Goal: Transaction & Acquisition: Subscribe to service/newsletter

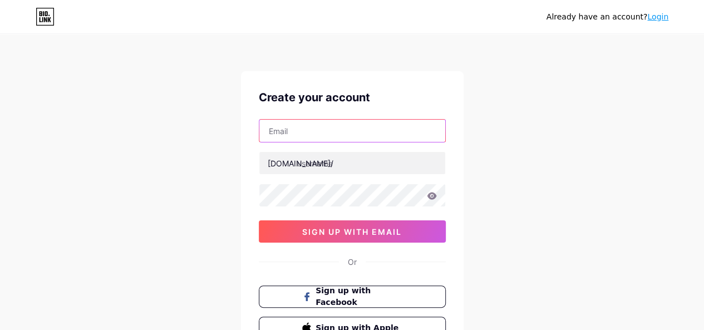
click at [372, 124] on input "text" at bounding box center [352, 131] width 186 height 22
click at [312, 135] on input "text" at bounding box center [352, 131] width 186 height 22
click at [391, 122] on input "text" at bounding box center [352, 131] width 186 height 22
type input "[EMAIL_ADDRESS][DOMAIN_NAME]"
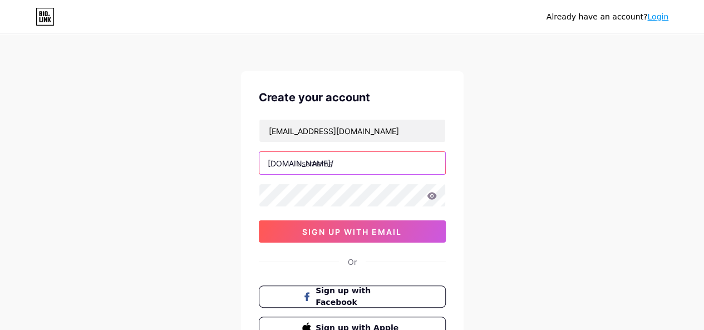
click at [362, 156] on input "text" at bounding box center [352, 163] width 186 height 22
type input "surgeonforsurgeon"
click at [434, 192] on icon at bounding box center [431, 195] width 9 height 7
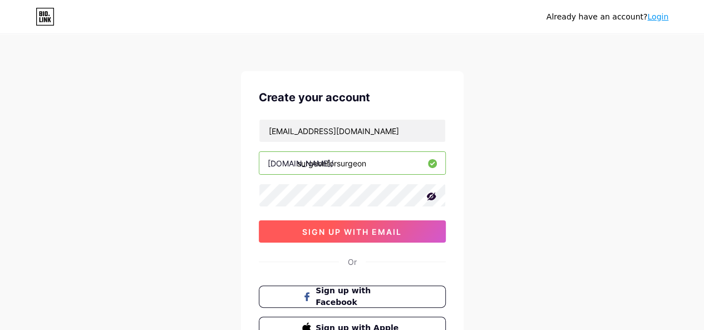
click at [372, 228] on span "sign up with email" at bounding box center [352, 231] width 100 height 9
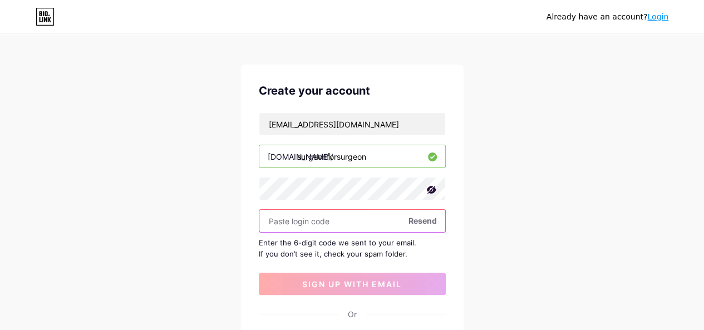
scroll to position [19, 0]
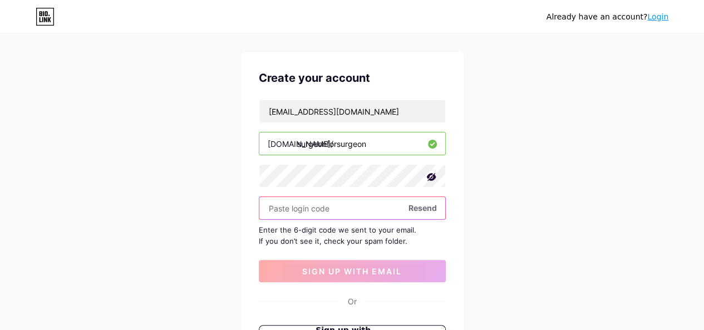
click at [336, 202] on input "text" at bounding box center [352, 208] width 186 height 22
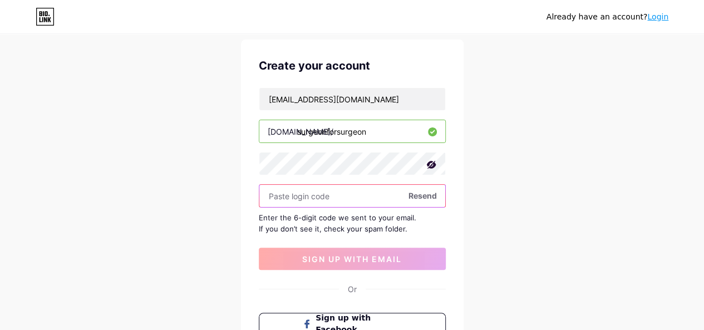
scroll to position [28, 0]
